Goal: Information Seeking & Learning: Compare options

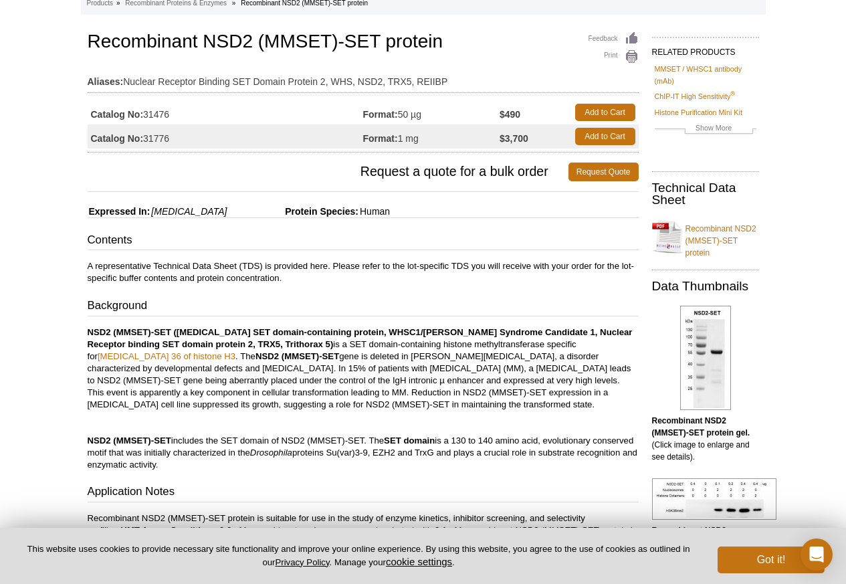
scroll to position [401, 0]
